Goal: Task Accomplishment & Management: Manage account settings

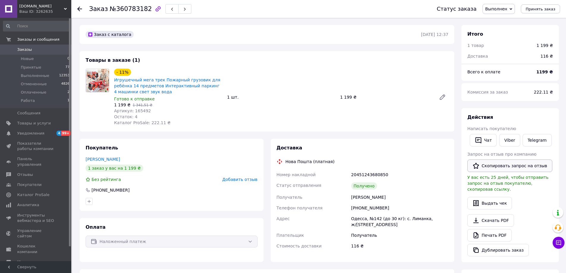
click at [492, 166] on button "Скопировать запрос на отзыв" at bounding box center [510, 166] width 85 height 12
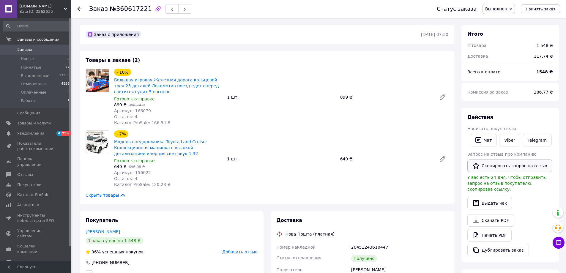
click at [500, 166] on button "Скопировать запрос на отзыв" at bounding box center [510, 166] width 85 height 12
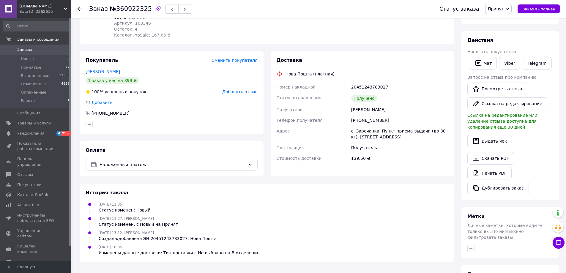
scroll to position [89, 0]
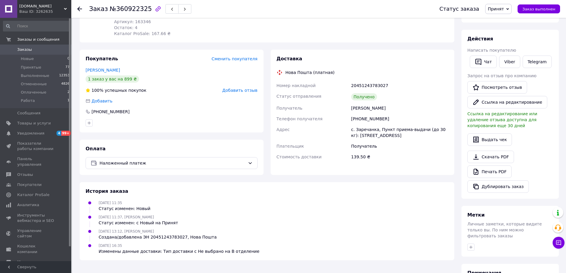
click at [372, 83] on div "20451243783027" at bounding box center [400, 85] width 100 height 11
copy div "20451243783027"
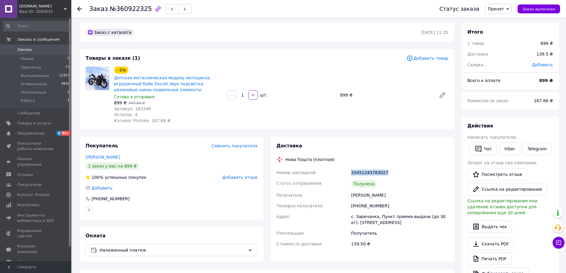
scroll to position [0, 0]
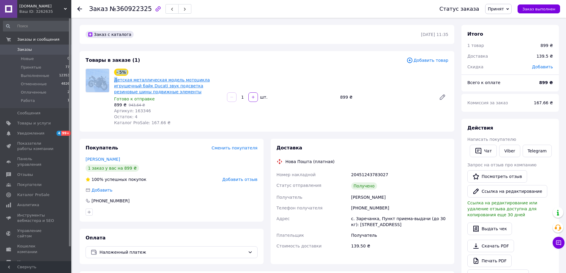
drag, startPoint x: 110, startPoint y: 76, endPoint x: 116, endPoint y: 78, distance: 5.9
click at [116, 78] on div "- 5% Детская металлическая модель мотоцикла игрушечный байк Ducati звук подсвет…" at bounding box center [267, 97] width 368 height 57
click at [72, 101] on div "Заказ №360922325 Статус заказа Принят Выполнен Отменен Оплаченный Работа Заказ …" at bounding box center [283, 219] width 566 height 439
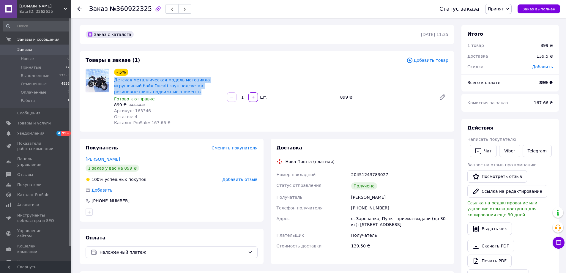
drag, startPoint x: 116, startPoint y: 79, endPoint x: 158, endPoint y: 89, distance: 43.0
click at [158, 89] on div "- 5% Детская металлическая модель мотоцикла игрушечный байк Ducati звук подсвет…" at bounding box center [168, 96] width 113 height 59
copy link "Детская металлическая модель мотоцикла игрушечный байк Ducati звук подсветка ре…"
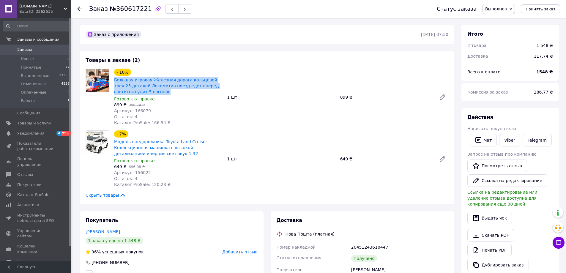
drag, startPoint x: 113, startPoint y: 80, endPoint x: 133, endPoint y: 89, distance: 22.8
click at [133, 89] on div "- 10% Большая игровая Железная дорога кольцевой трек 25 деталей Локомотив поезд…" at bounding box center [168, 96] width 113 height 59
copy link "Большая игровая Железная дорога кольцевой трек 25 деталей Локомотив поезд едет …"
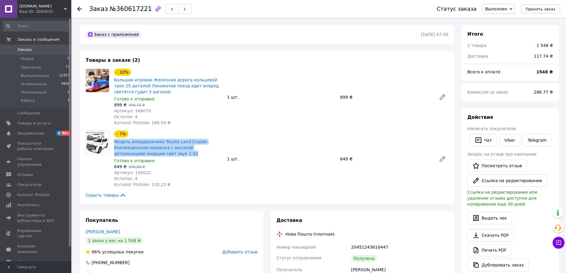
drag, startPoint x: 113, startPoint y: 142, endPoint x: 160, endPoint y: 154, distance: 48.2
click at [160, 154] on div "- 7% Модель внедорожника Toyota Land Cruiser Коллекционная машинка с высокой де…" at bounding box center [168, 158] width 113 height 59
copy link "Модель внедорожника Toyota Land Cruiser Коллекционная машинка с высокой детализ…"
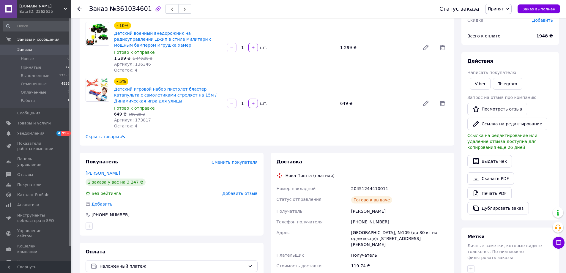
scroll to position [89, 0]
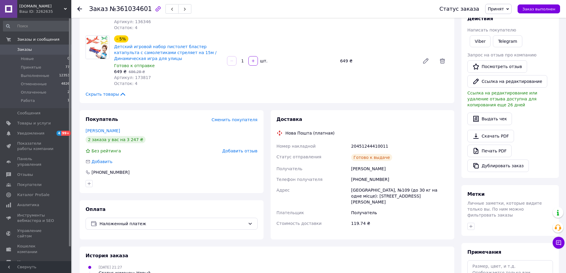
click at [369, 146] on div "20451244410011" at bounding box center [400, 146] width 100 height 11
copy div "20451244410011"
